Goal: Task Accomplishment & Management: Use online tool/utility

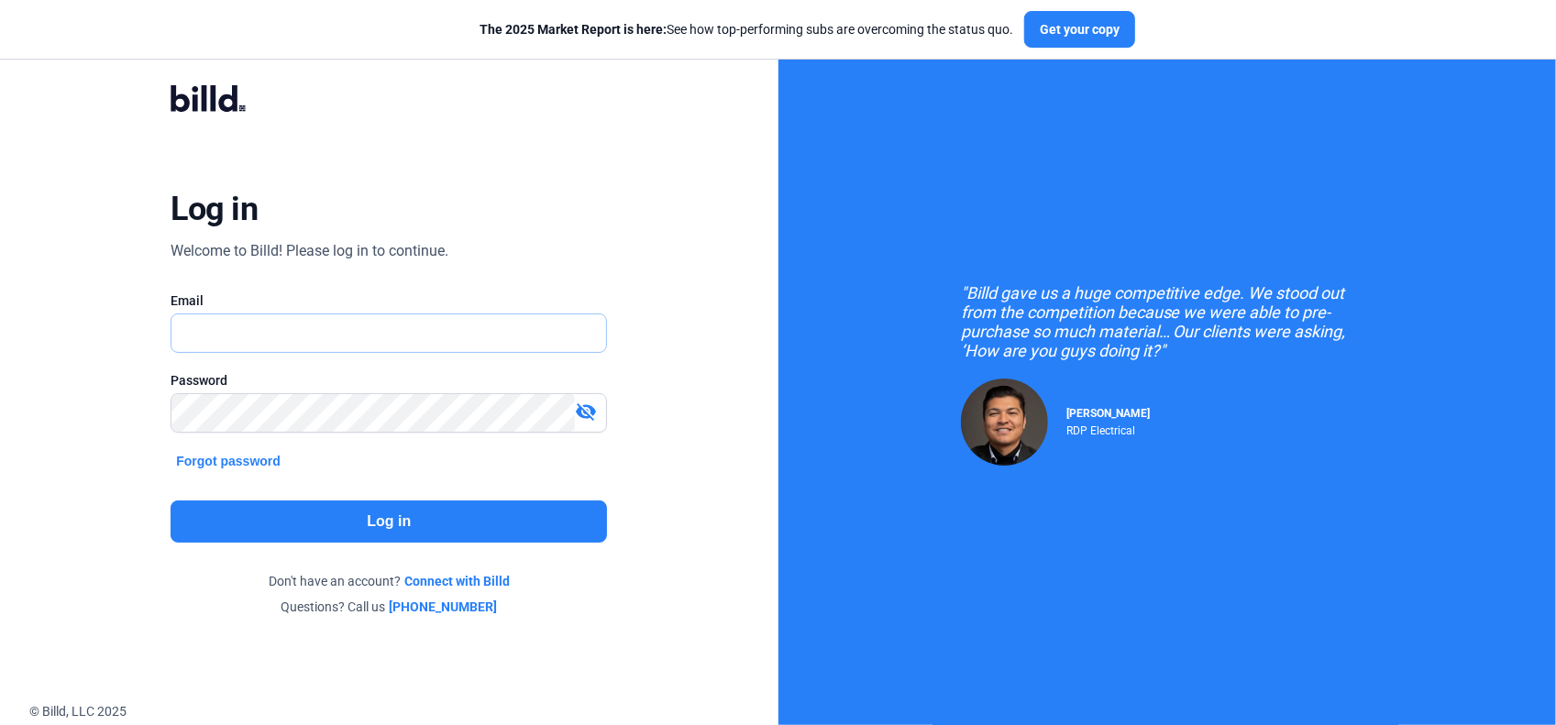
type input "[EMAIL_ADDRESS][DOMAIN_NAME]"
click at [369, 520] on button "Log in" at bounding box center [389, 522] width 437 height 42
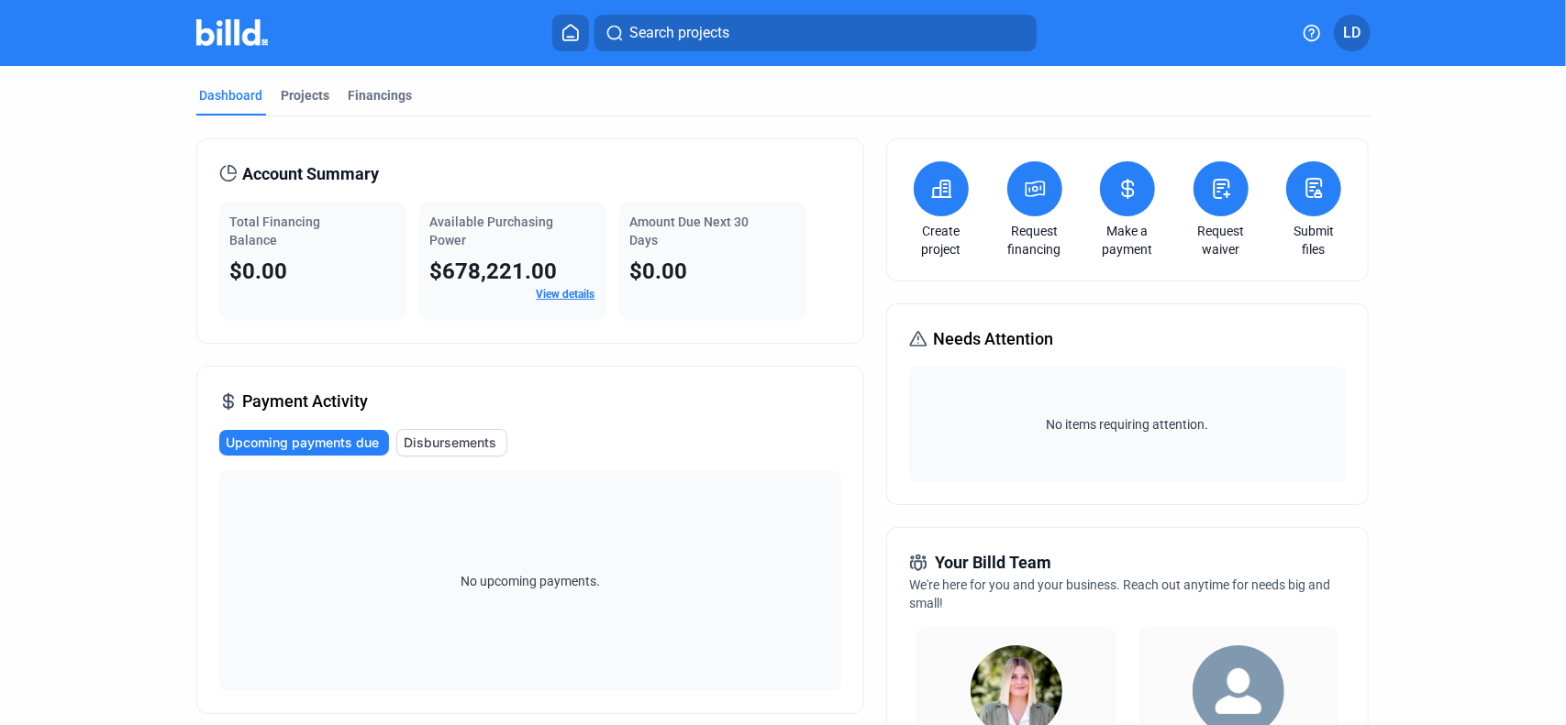
click at [1215, 186] on icon at bounding box center [1221, 189] width 16 height 18
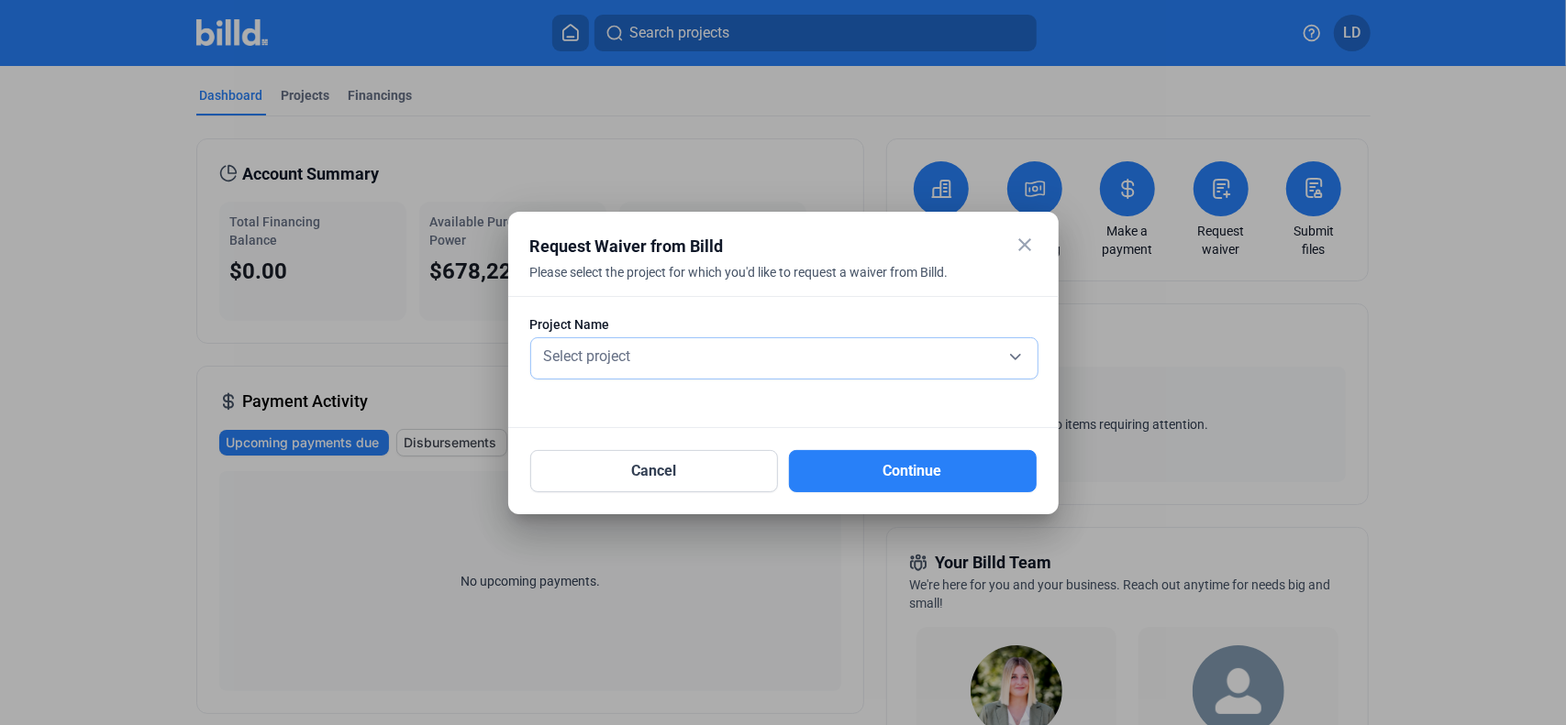
click at [1008, 354] on div "Select project" at bounding box center [784, 355] width 488 height 26
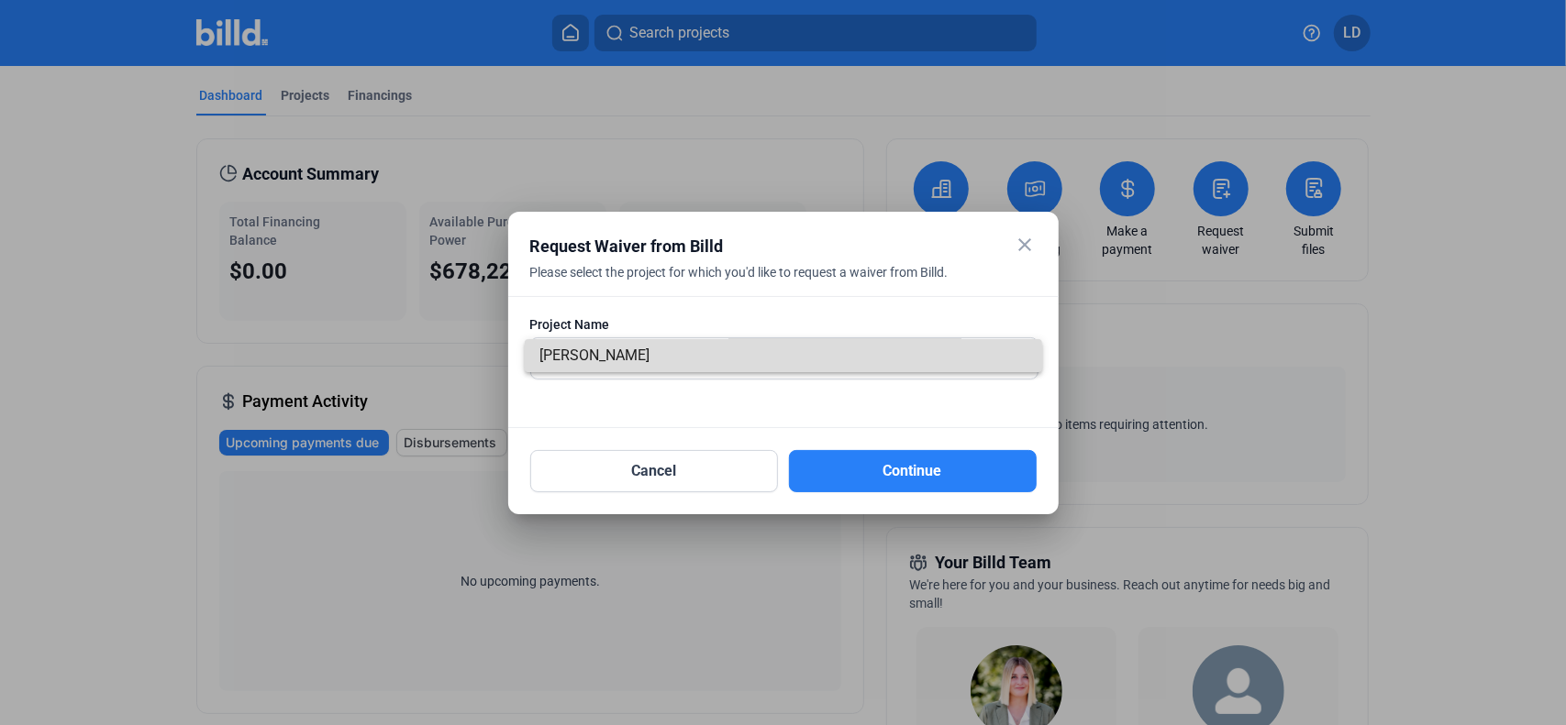
click at [769, 354] on span "[PERSON_NAME]" at bounding box center [783, 355] width 488 height 33
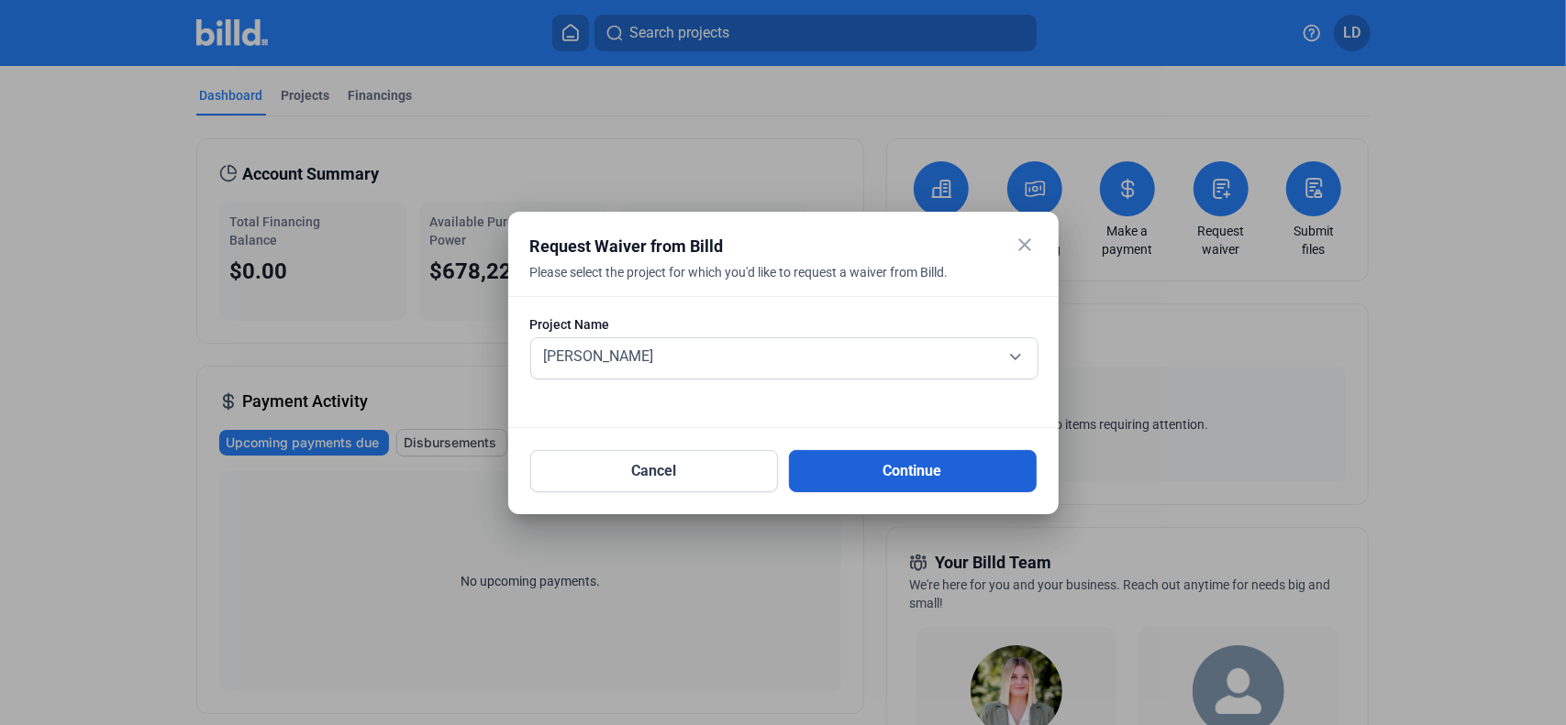
click at [895, 464] on button "Continue" at bounding box center [913, 471] width 248 height 42
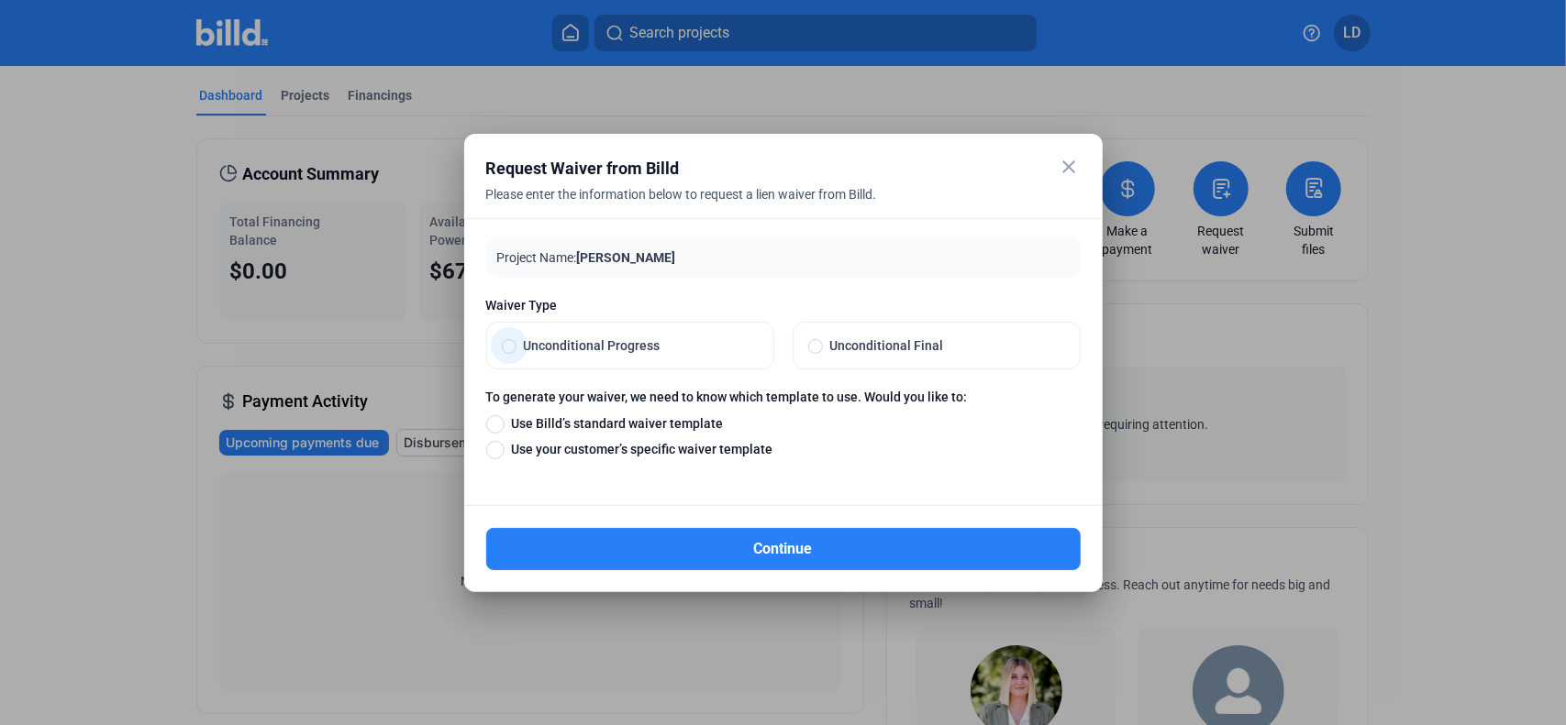
click at [513, 344] on span at bounding box center [509, 346] width 15 height 15
click at [513, 344] on input "Unconditional Progress" at bounding box center [509, 345] width 15 height 17
radio input "true"
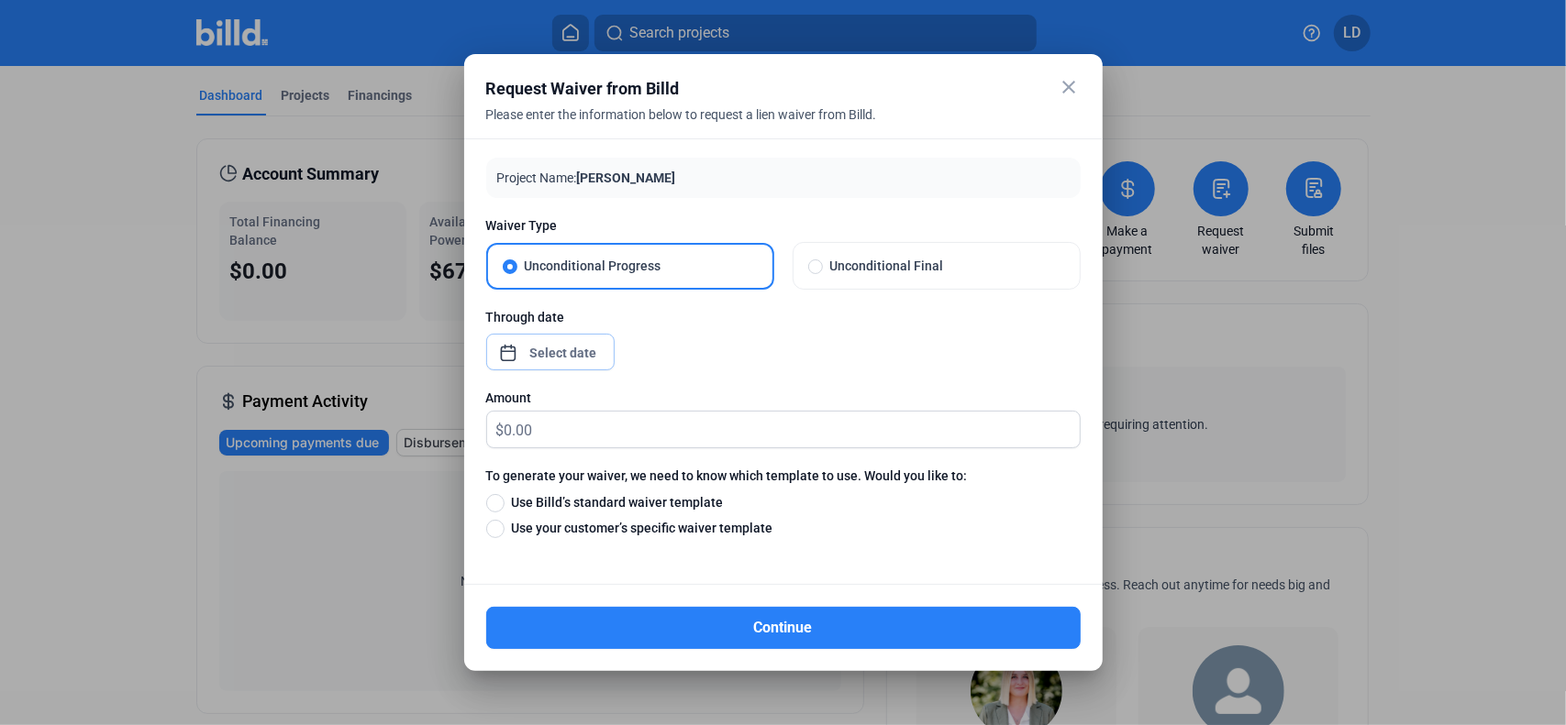
click at [559, 354] on div "close Request Waiver from Billd Please enter the information below to request a…" at bounding box center [783, 362] width 1566 height 725
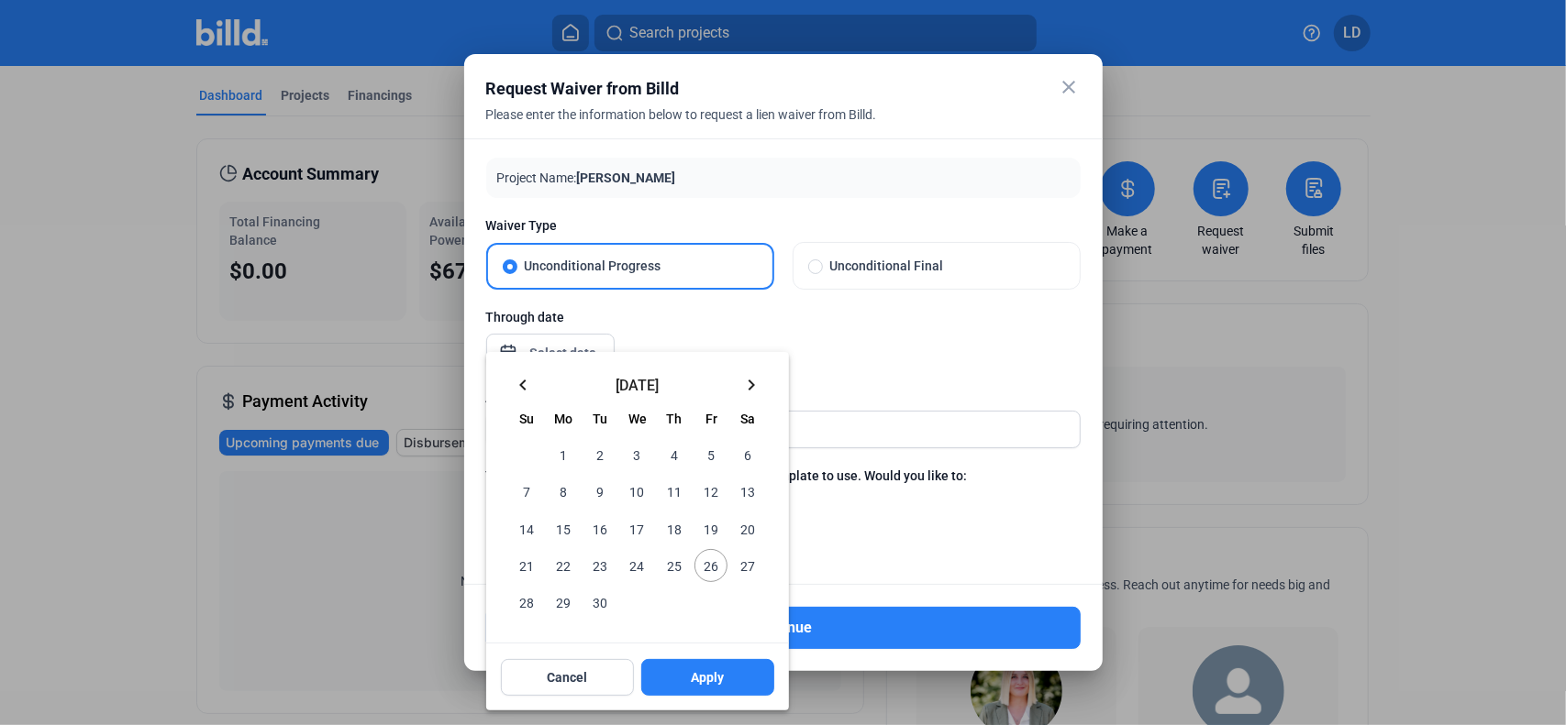
click at [520, 381] on mat-icon "keyboard_arrow_left" at bounding box center [523, 385] width 22 height 22
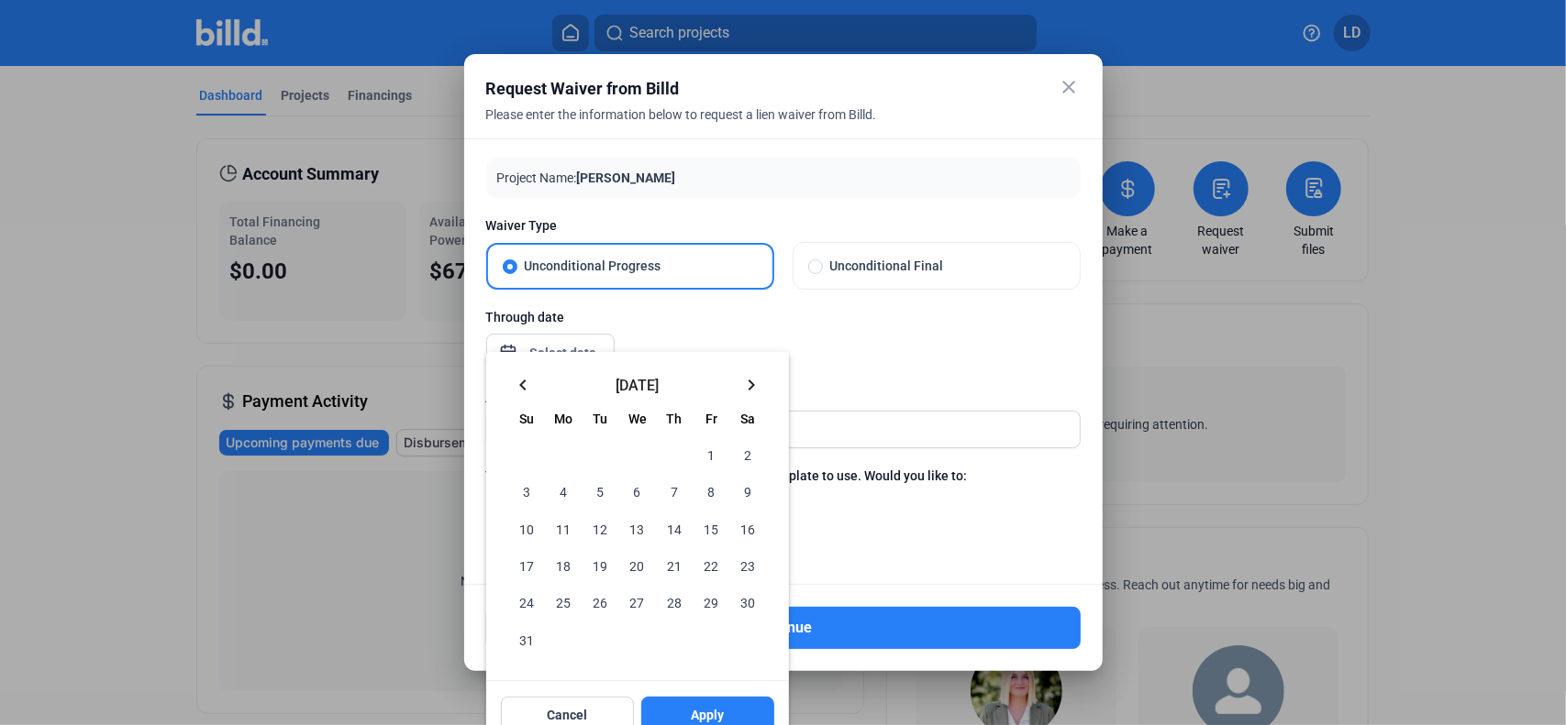
click at [523, 636] on span "31" at bounding box center [526, 639] width 33 height 33
click at [704, 713] on span "Apply" at bounding box center [707, 715] width 33 height 18
type input "[DATE]"
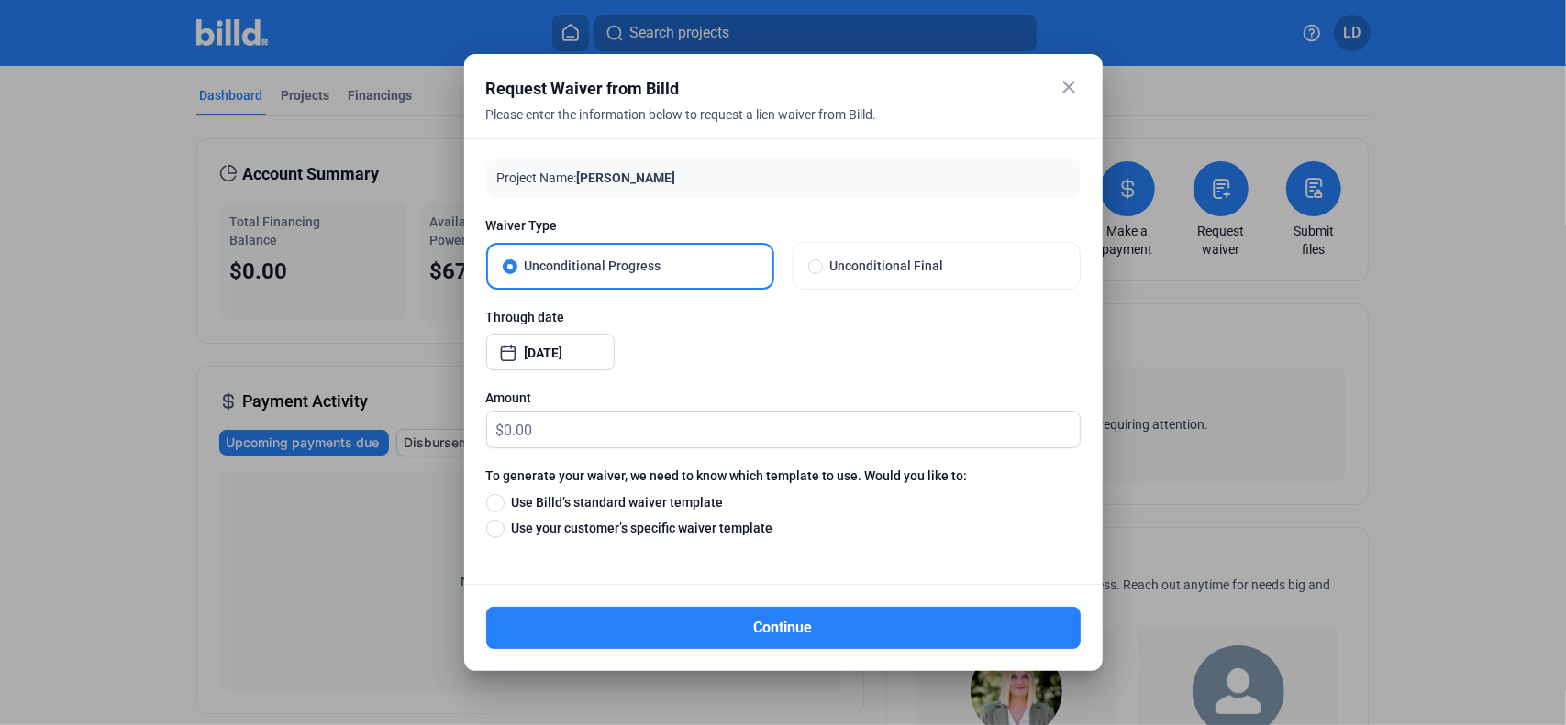
click at [508, 500] on span "Use Billd’s standard waiver template" at bounding box center [613, 502] width 219 height 18
click at [504, 500] on input "Use Billd’s standard waiver template" at bounding box center [495, 502] width 18 height 20
radio input "true"
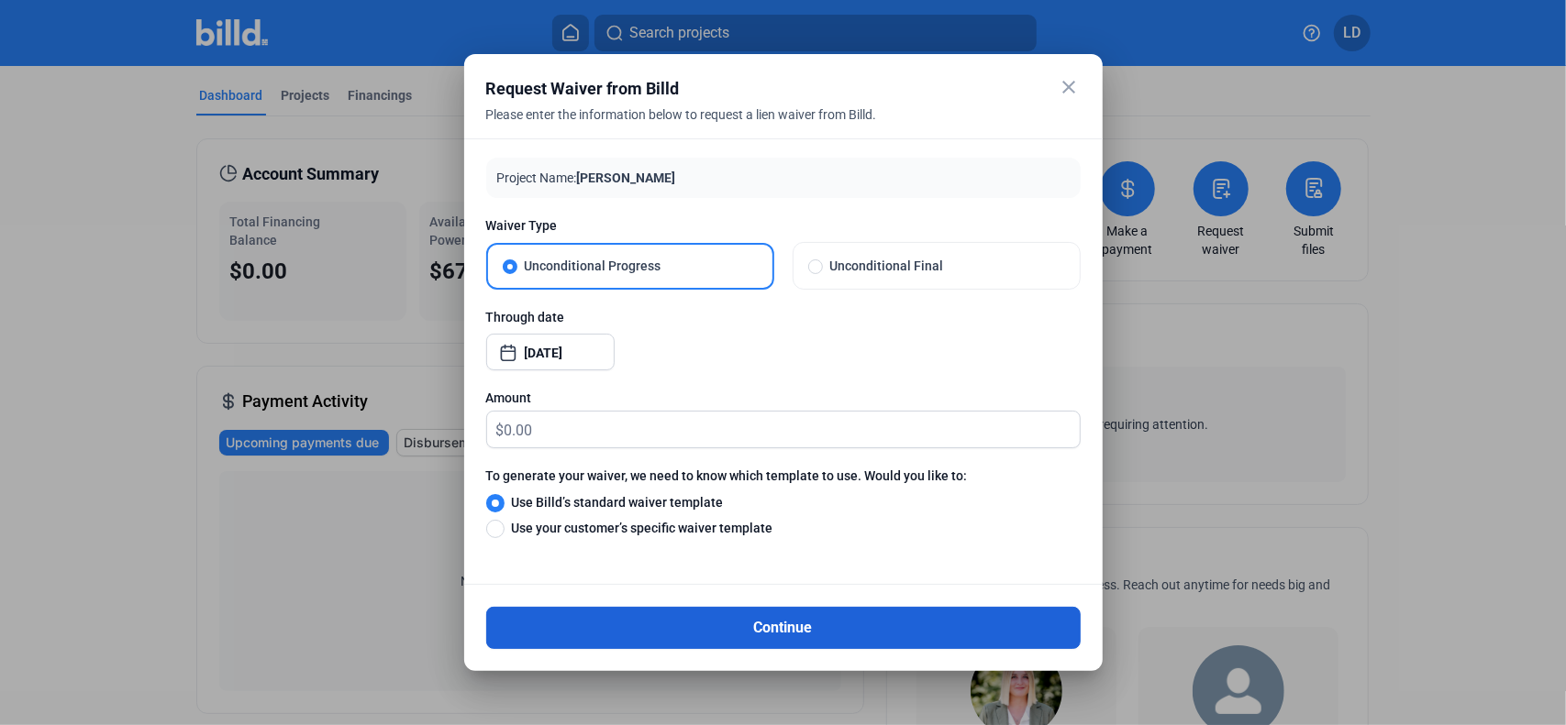
click at [776, 623] on button "Continue" at bounding box center [783, 628] width 594 height 42
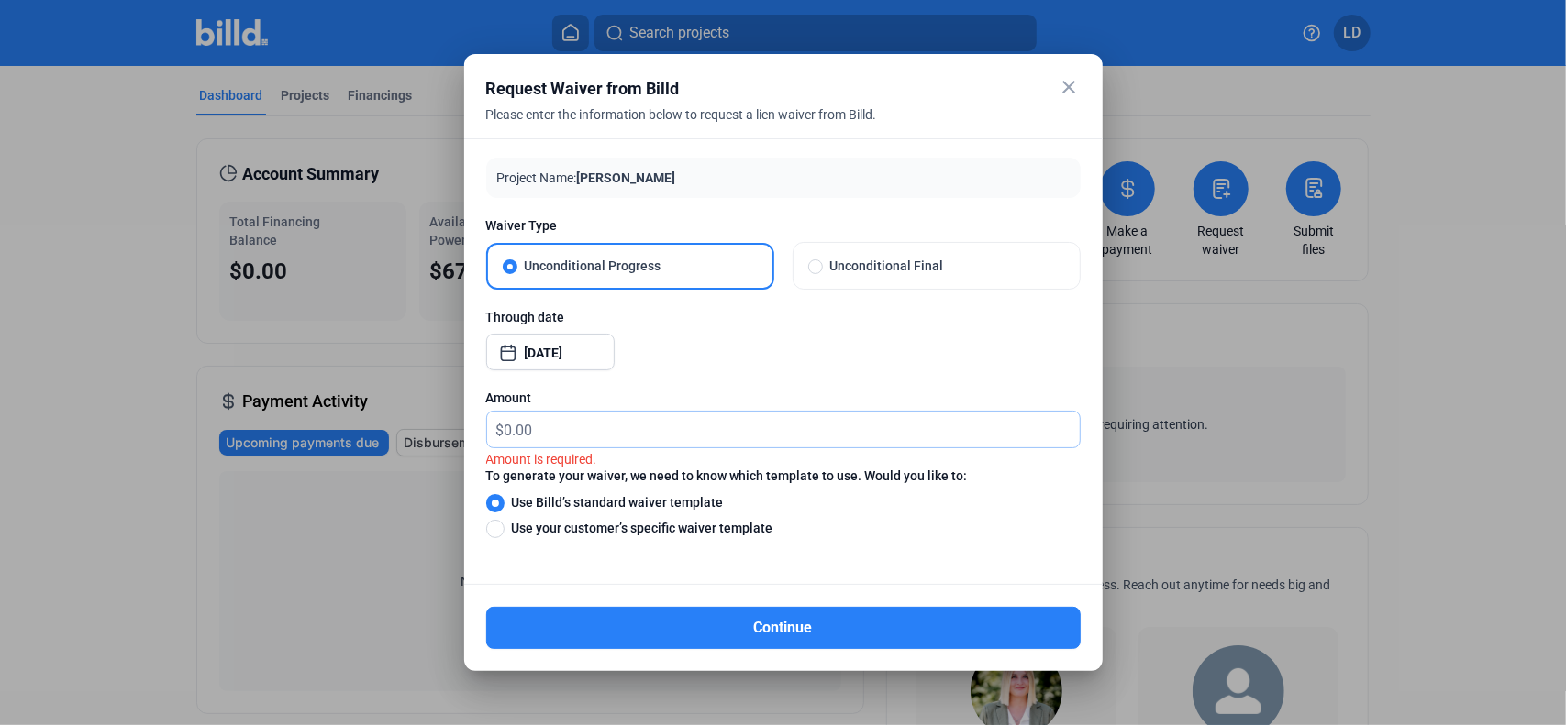
click at [590, 432] on input "text" at bounding box center [791, 430] width 575 height 36
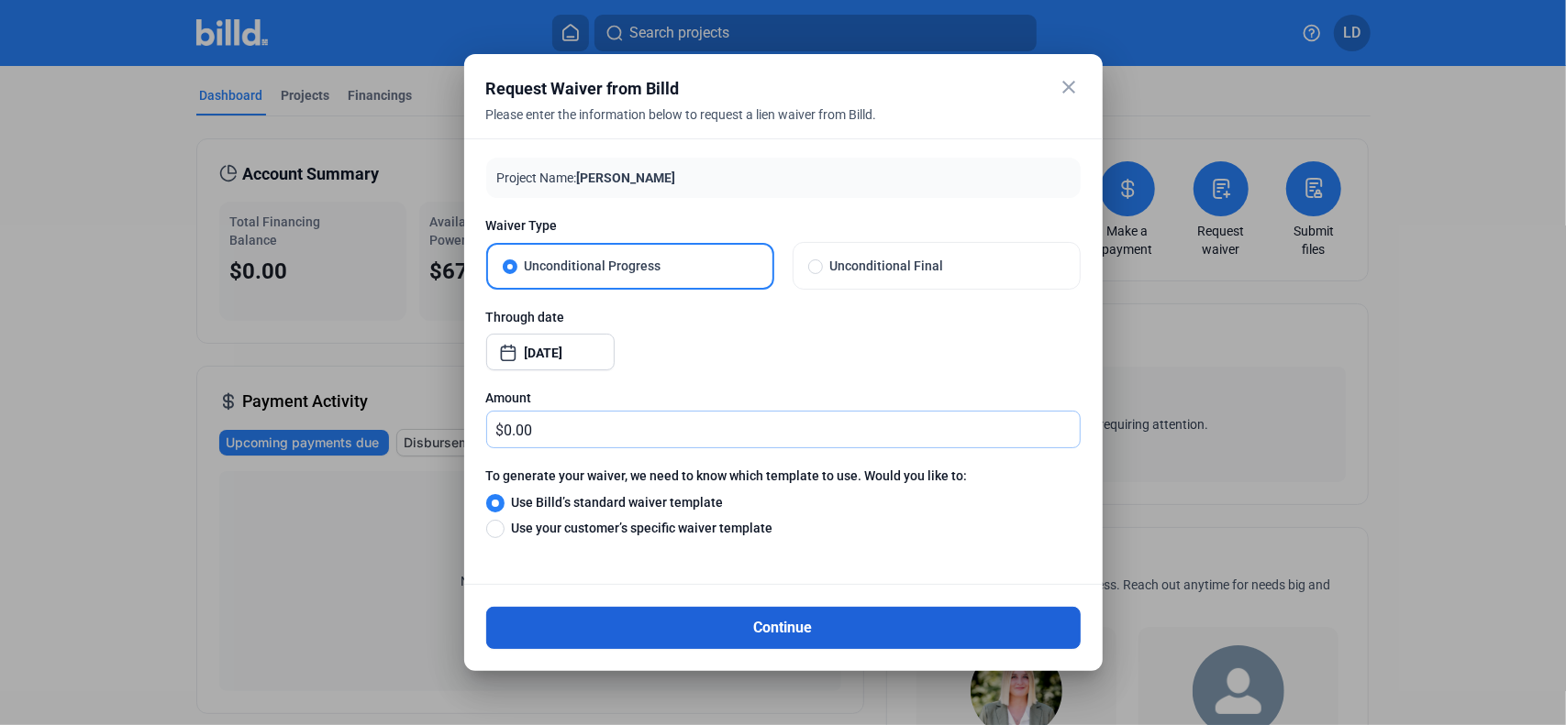
type input "0.00"
click at [788, 625] on button "Continue" at bounding box center [783, 628] width 594 height 42
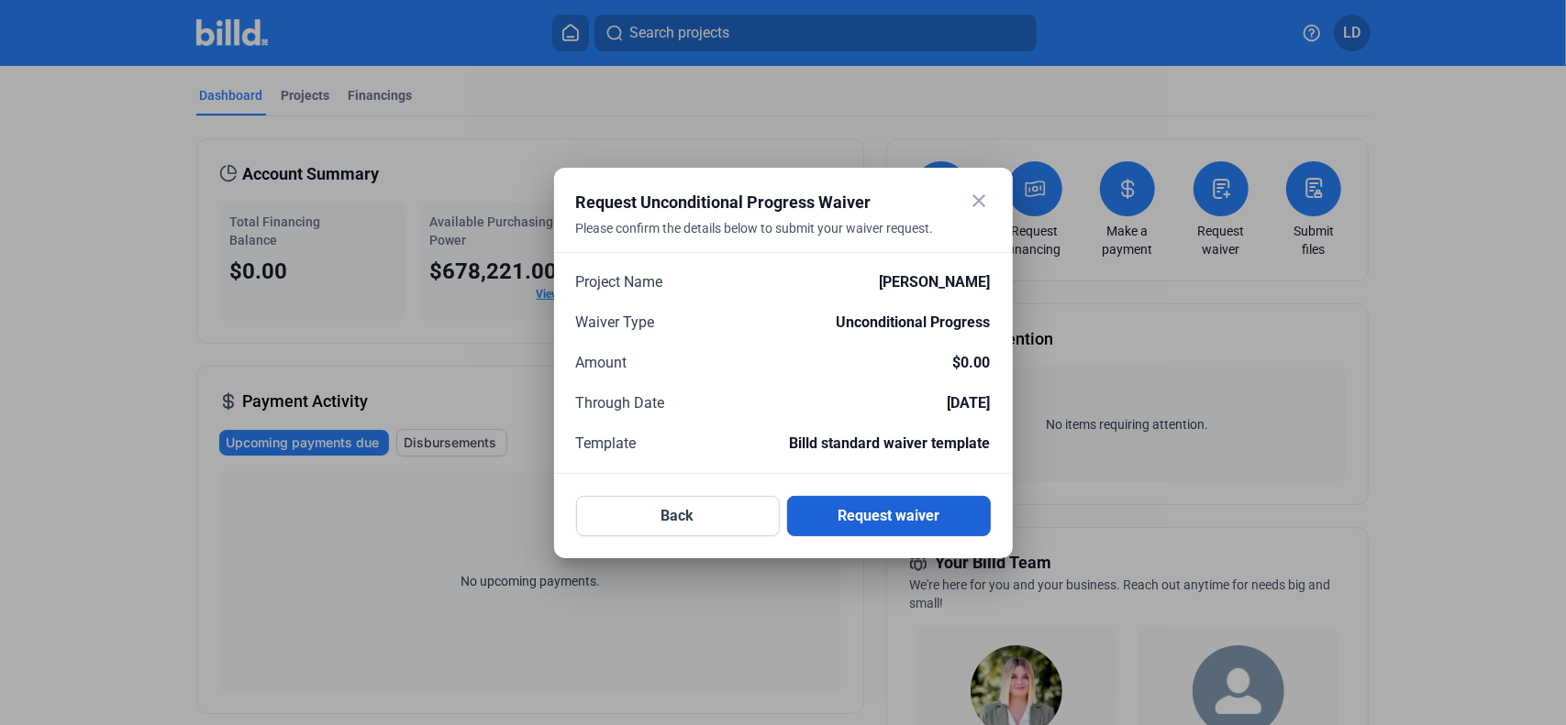
click at [892, 514] on button "Request waiver" at bounding box center [889, 516] width 204 height 40
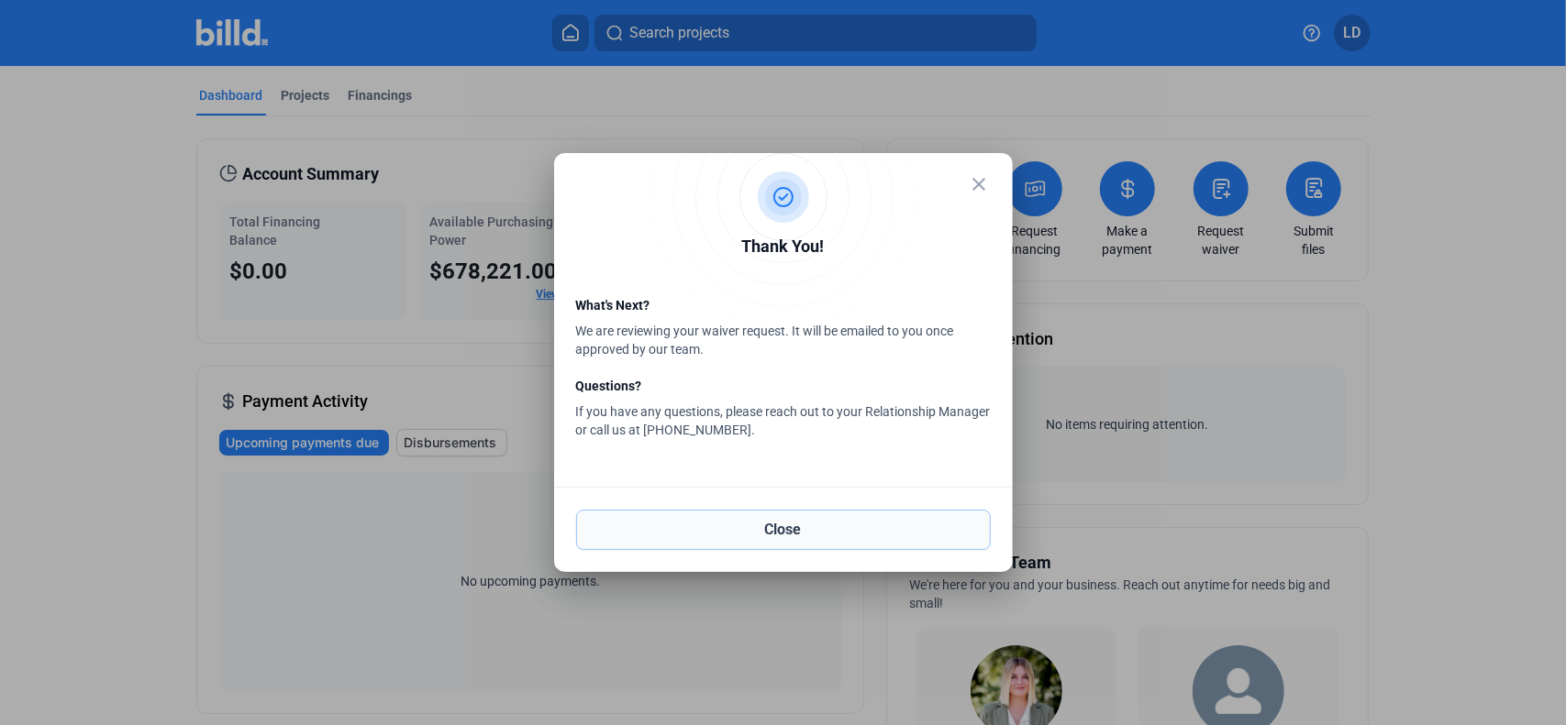
click at [780, 525] on button "Close" at bounding box center [783, 530] width 415 height 40
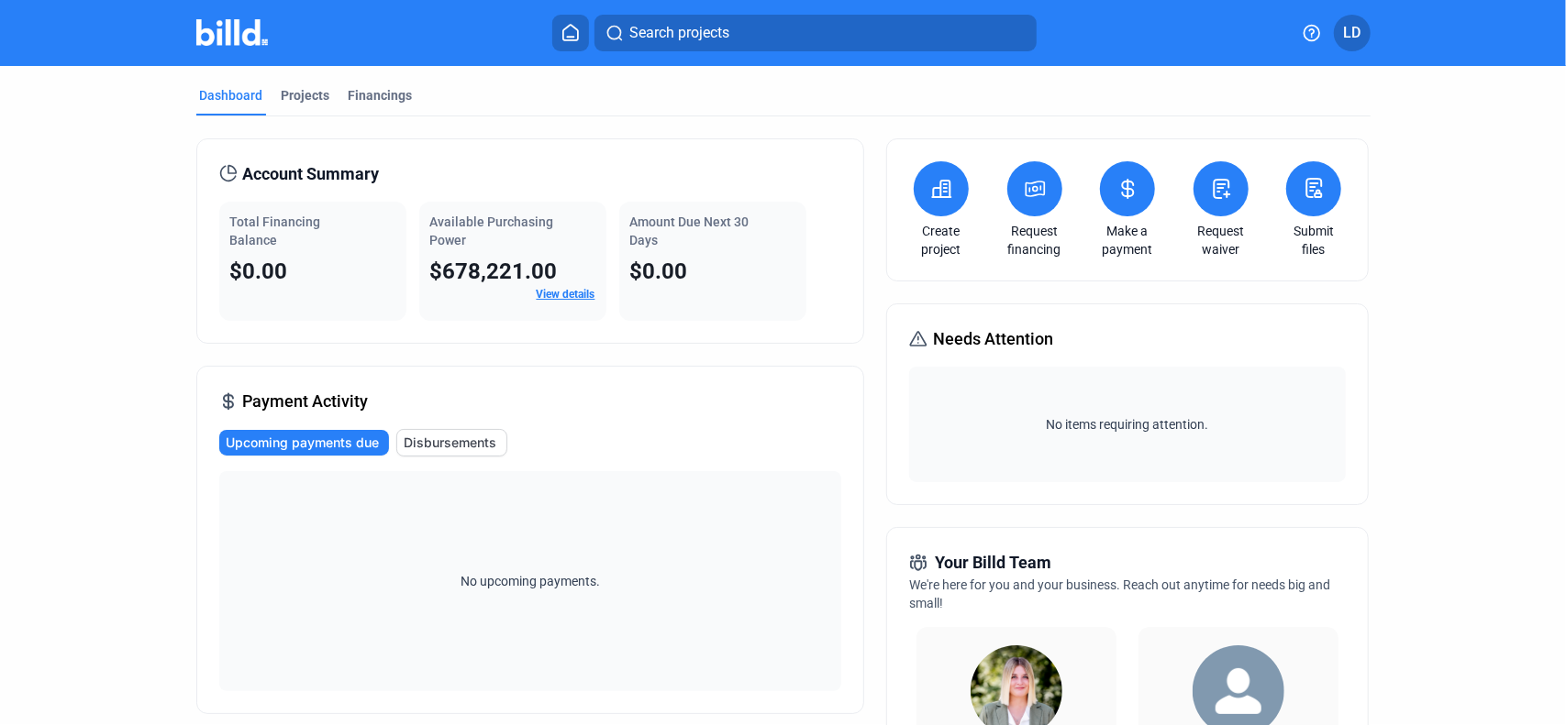
click at [1355, 31] on span "LD" at bounding box center [1351, 33] width 17 height 22
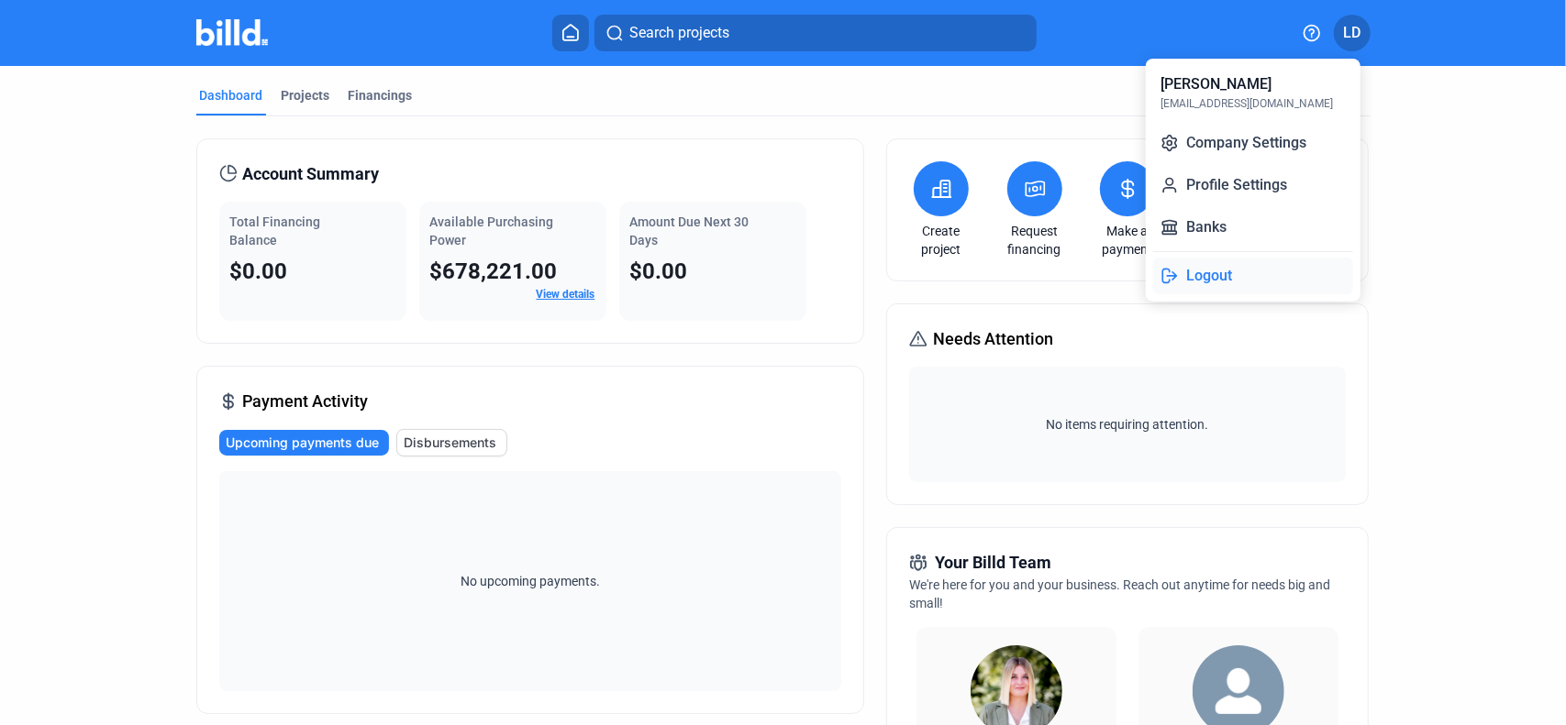
click at [1180, 270] on button "Logout" at bounding box center [1253, 276] width 200 height 37
